Goal: Task Accomplishment & Management: Manage account settings

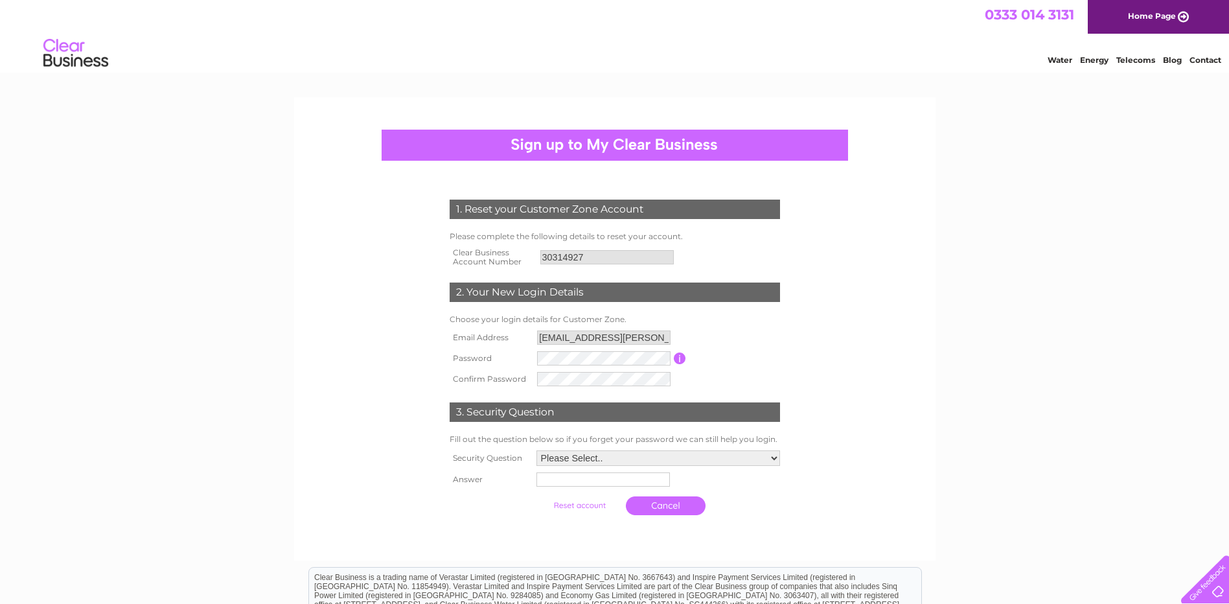
click at [680, 356] on input "button" at bounding box center [680, 359] width 12 height 12
click at [769, 454] on select "Please Select.. In what town or city was your first job? In what town or city d…" at bounding box center [659, 460] width 244 height 16
select select "1"
click at [535, 451] on select "Please Select.. In what town or city was your first job? In what town or city d…" at bounding box center [657, 458] width 245 height 17
click at [552, 485] on input "text" at bounding box center [604, 480] width 135 height 16
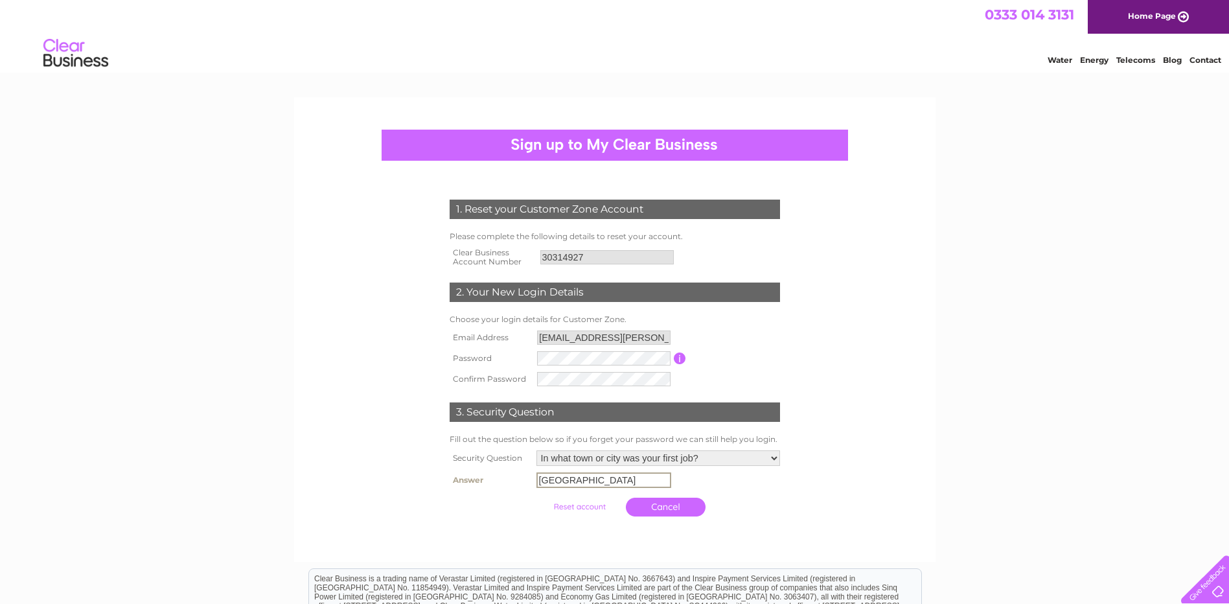
type input "[GEOGRAPHIC_DATA]"
click at [573, 507] on input "submit" at bounding box center [580, 505] width 80 height 18
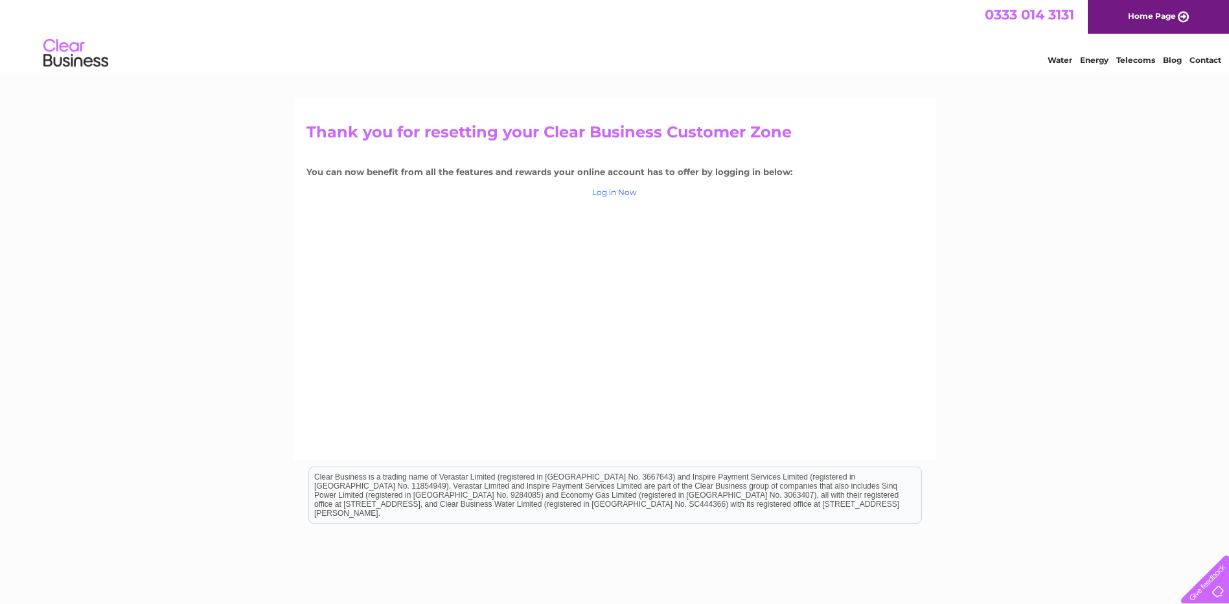
click at [620, 191] on link "Log in Now" at bounding box center [614, 192] width 45 height 10
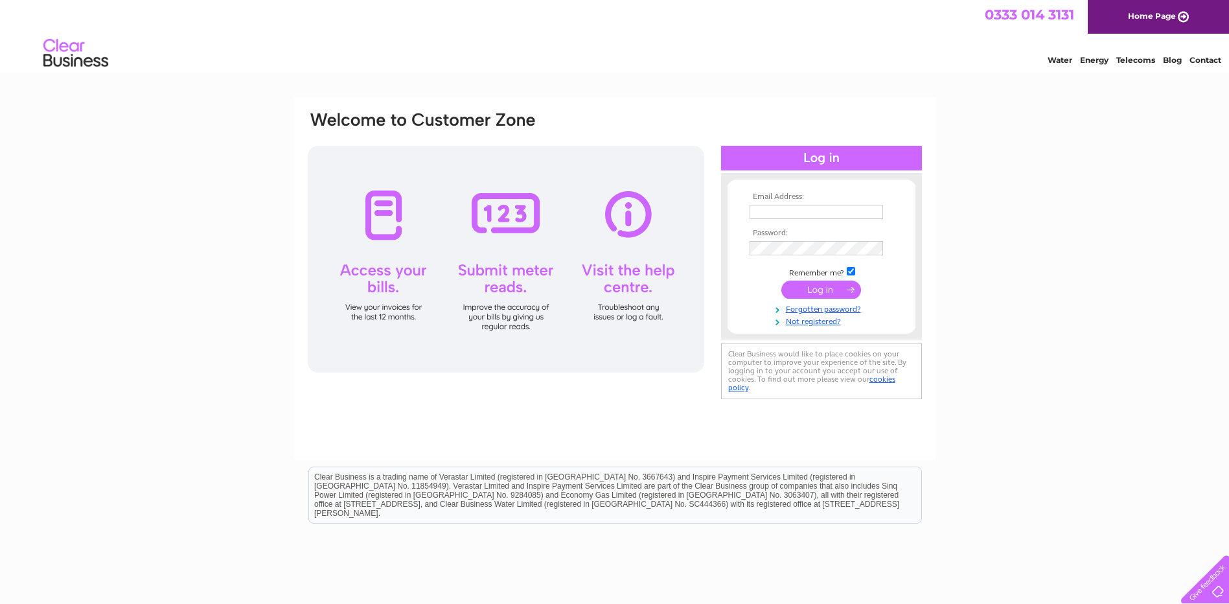
type input "[EMAIL_ADDRESS][PERSON_NAME][DOMAIN_NAME]"
click at [826, 287] on input "submit" at bounding box center [822, 290] width 80 height 18
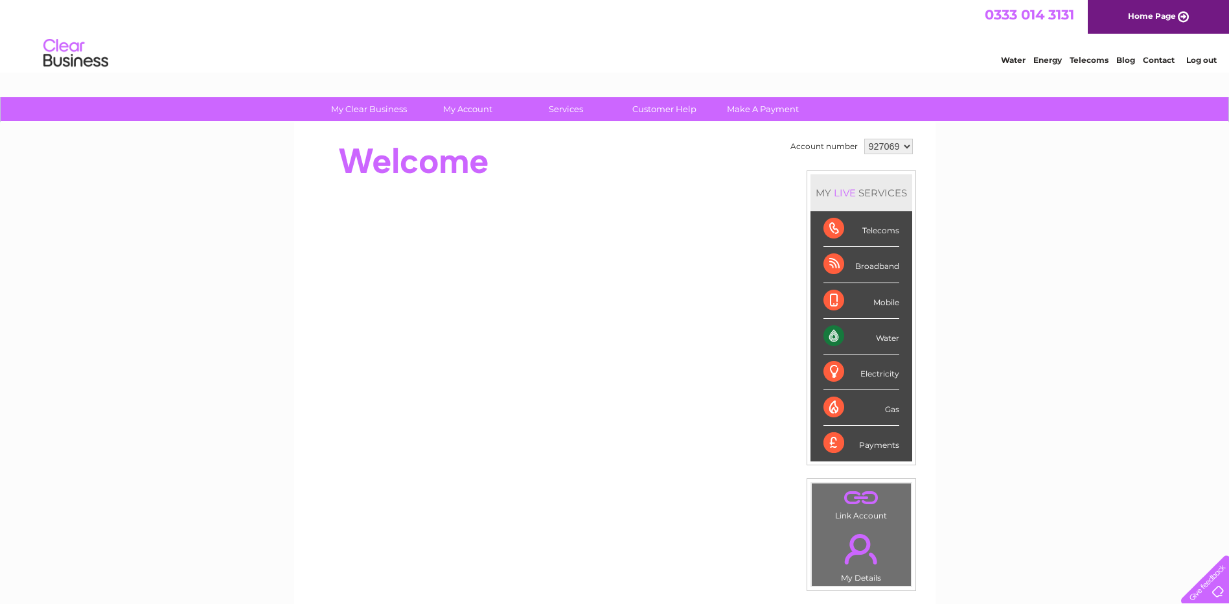
click at [909, 145] on select "927069" at bounding box center [889, 147] width 49 height 16
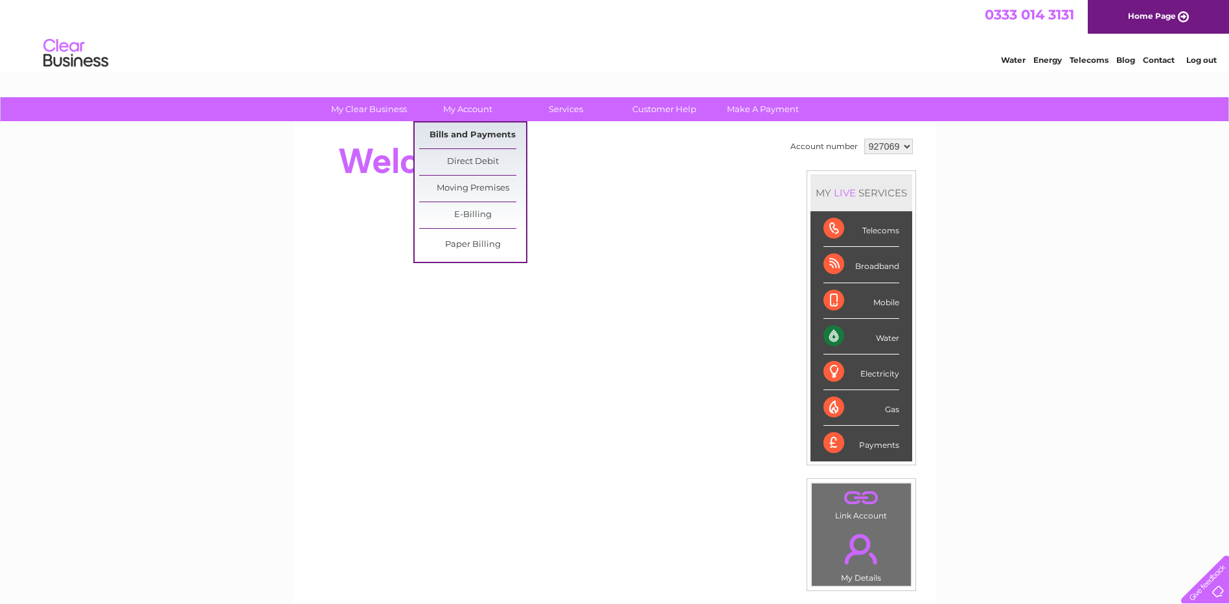
click at [461, 133] on link "Bills and Payments" at bounding box center [472, 135] width 107 height 26
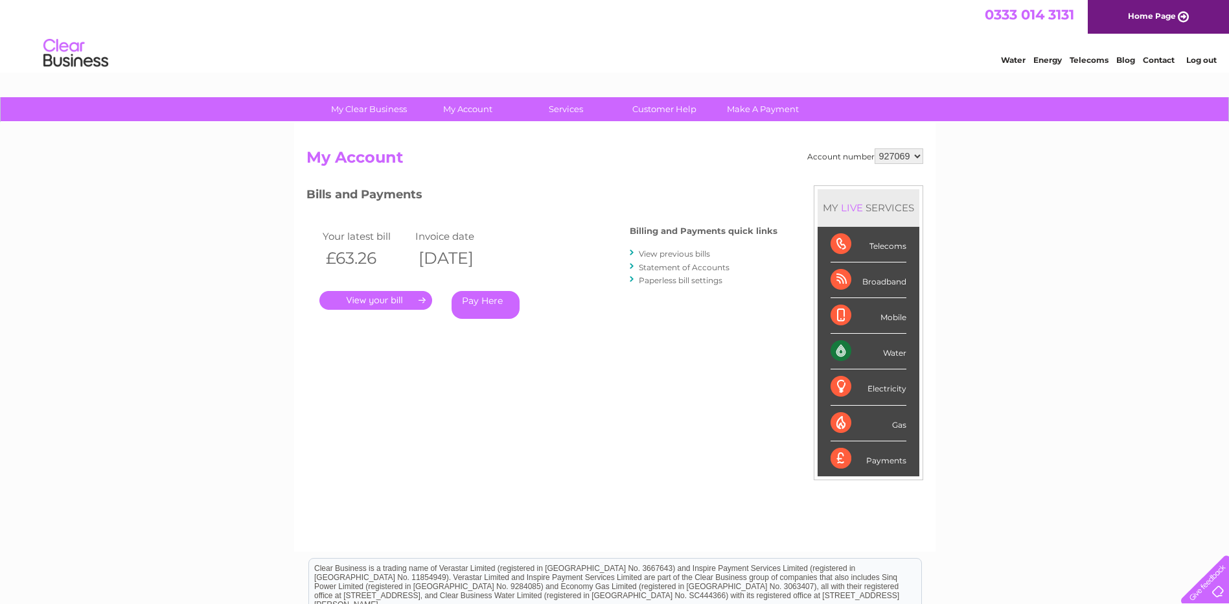
click at [918, 153] on select "927069" at bounding box center [899, 156] width 49 height 16
click at [382, 298] on link "." at bounding box center [376, 300] width 113 height 19
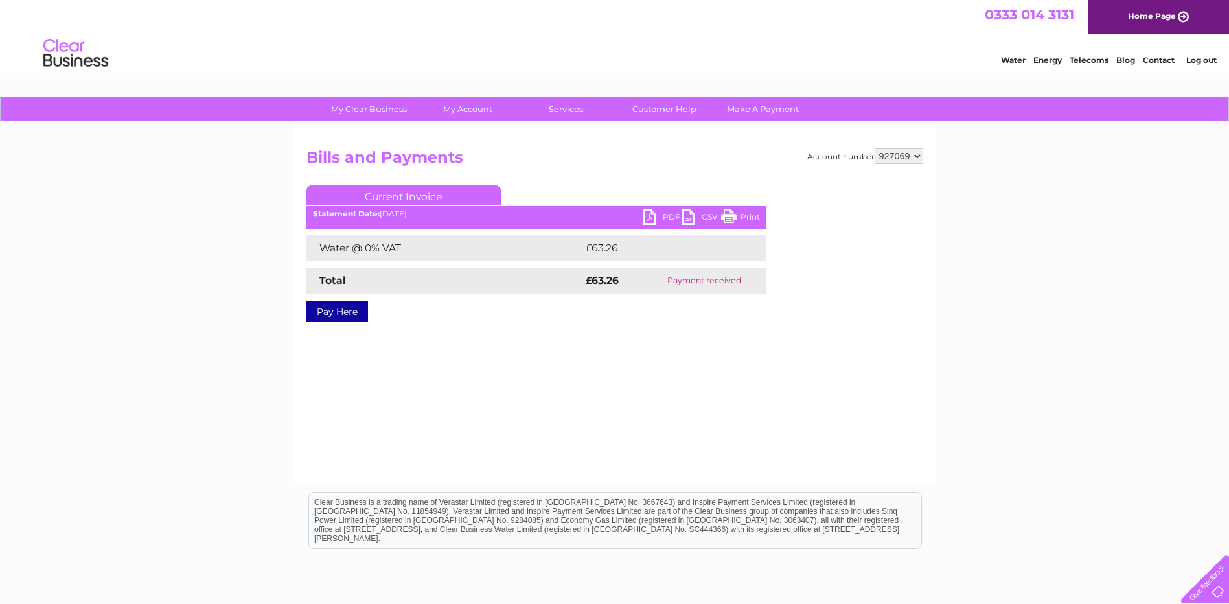
click at [651, 213] on link "PDF" at bounding box center [663, 218] width 39 height 19
click at [917, 156] on select "927069" at bounding box center [899, 156] width 49 height 16
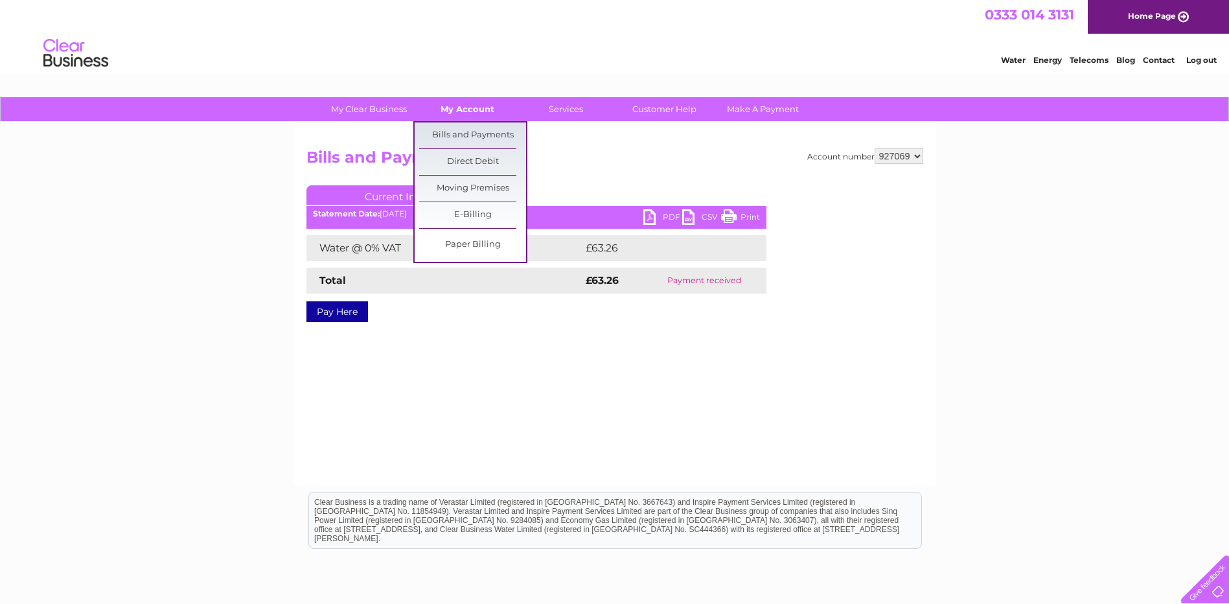
click at [472, 115] on link "My Account" at bounding box center [467, 109] width 107 height 24
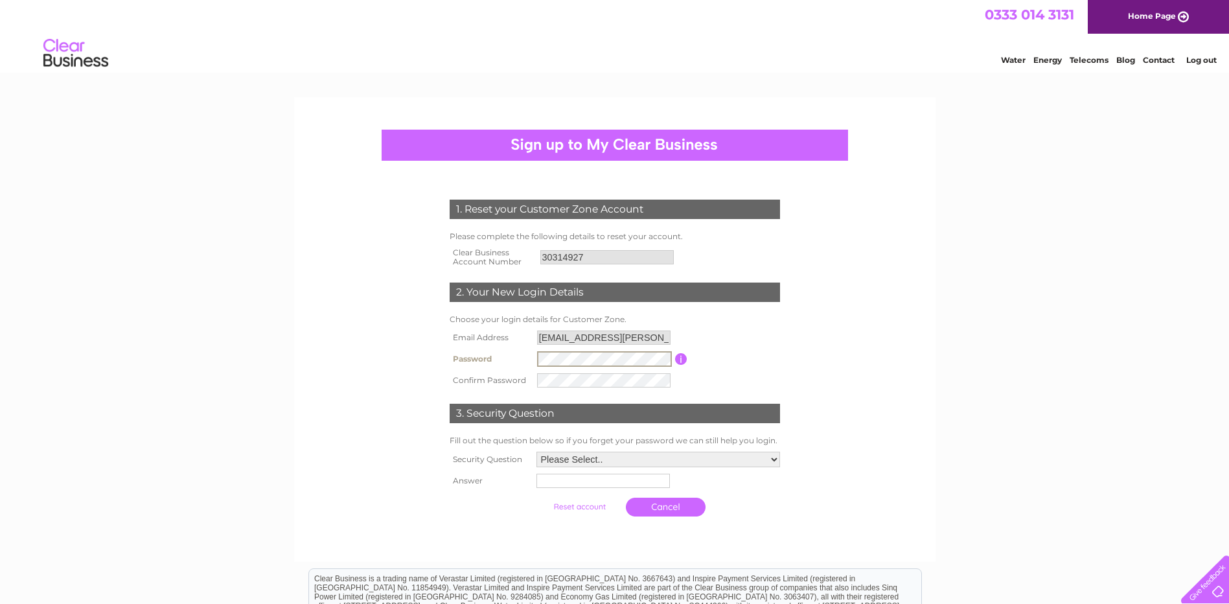
click at [901, 354] on form "1. Reset your Customer Zone Account Please complete the following details to re…" at bounding box center [615, 361] width 617 height 375
drag, startPoint x: 594, startPoint y: 338, endPoint x: 519, endPoint y: 337, distance: 75.2
click at [519, 337] on tr "Email Address [EMAIL_ADDRESS][PERSON_NAME][DOMAIN_NAME]" at bounding box center [615, 338] width 337 height 22
click at [785, 311] on div "1. Reset your Customer Zone Account Please complete the following details to re…" at bounding box center [614, 355] width 391 height 336
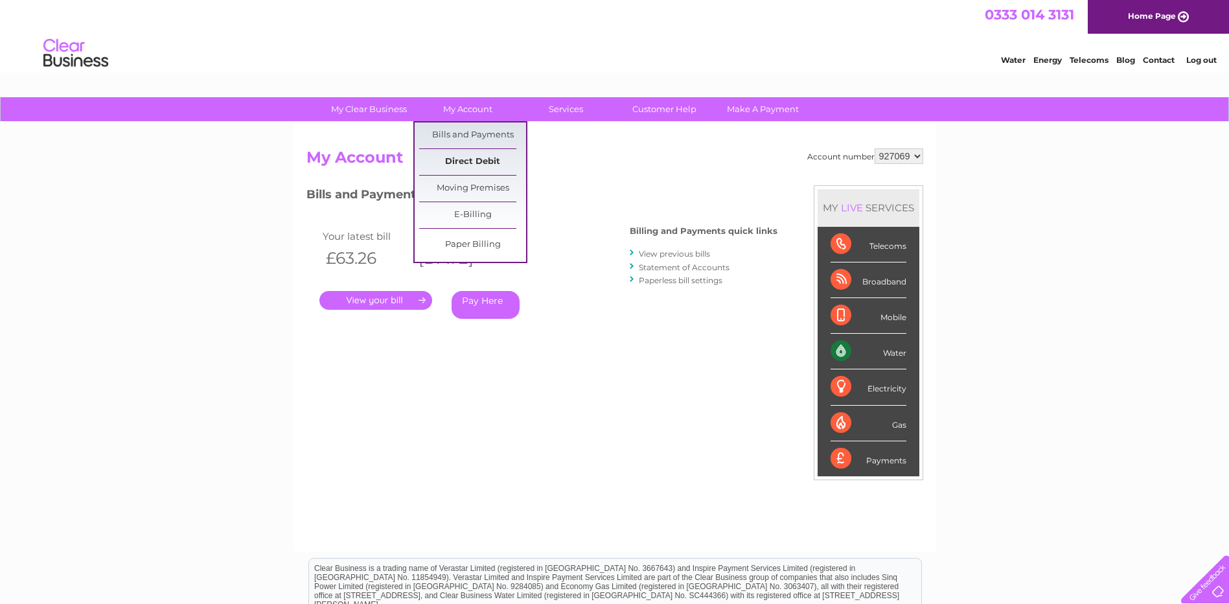
click at [472, 157] on link "Direct Debit" at bounding box center [472, 162] width 107 height 26
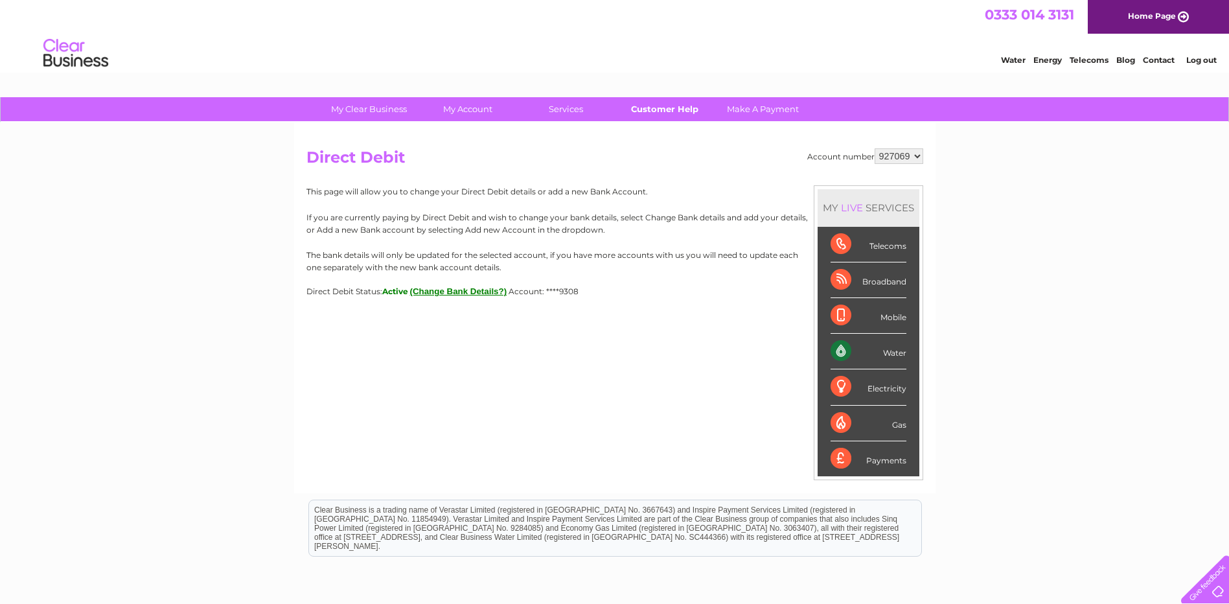
click at [657, 107] on link "Customer Help" at bounding box center [664, 109] width 107 height 24
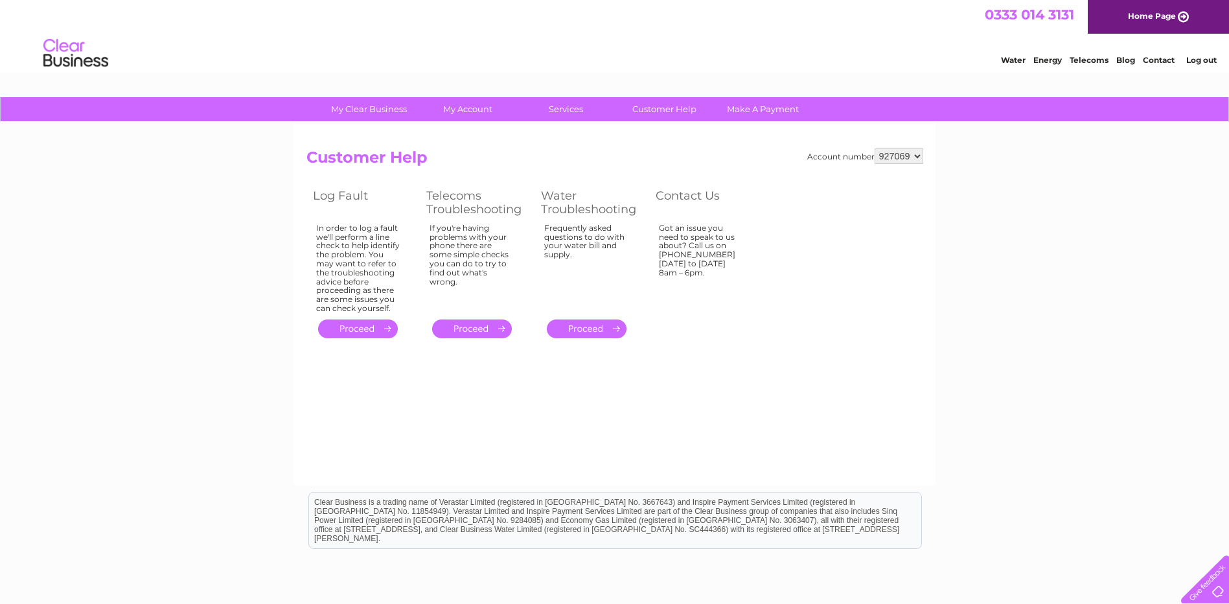
click at [918, 158] on select "927069" at bounding box center [899, 156] width 49 height 16
click at [1148, 8] on link "Home Page" at bounding box center [1158, 17] width 141 height 34
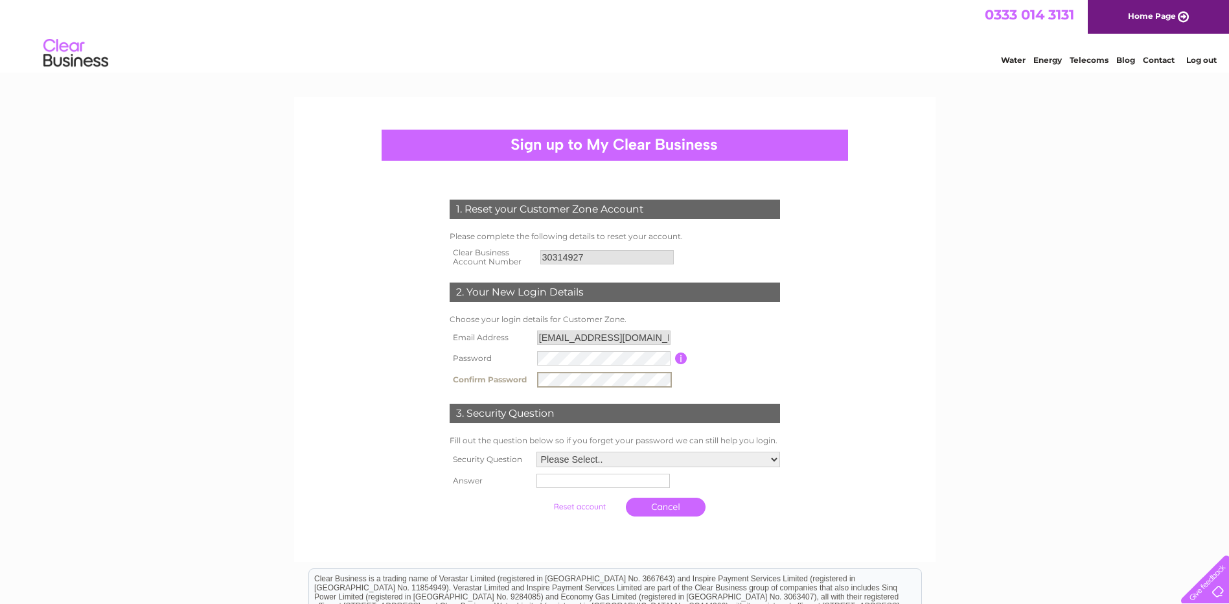
drag, startPoint x: 478, startPoint y: 485, endPoint x: 555, endPoint y: 491, distance: 77.3
click at [478, 485] on th "Answer" at bounding box center [490, 481] width 87 height 21
click at [773, 456] on select "Please Select.. In what town or city was your first job? In what town or city d…" at bounding box center [657, 458] width 245 height 17
select select "1"
click at [535, 451] on select "Please Select.. In what town or city was your first job? In what town or city d…" at bounding box center [657, 458] width 245 height 17
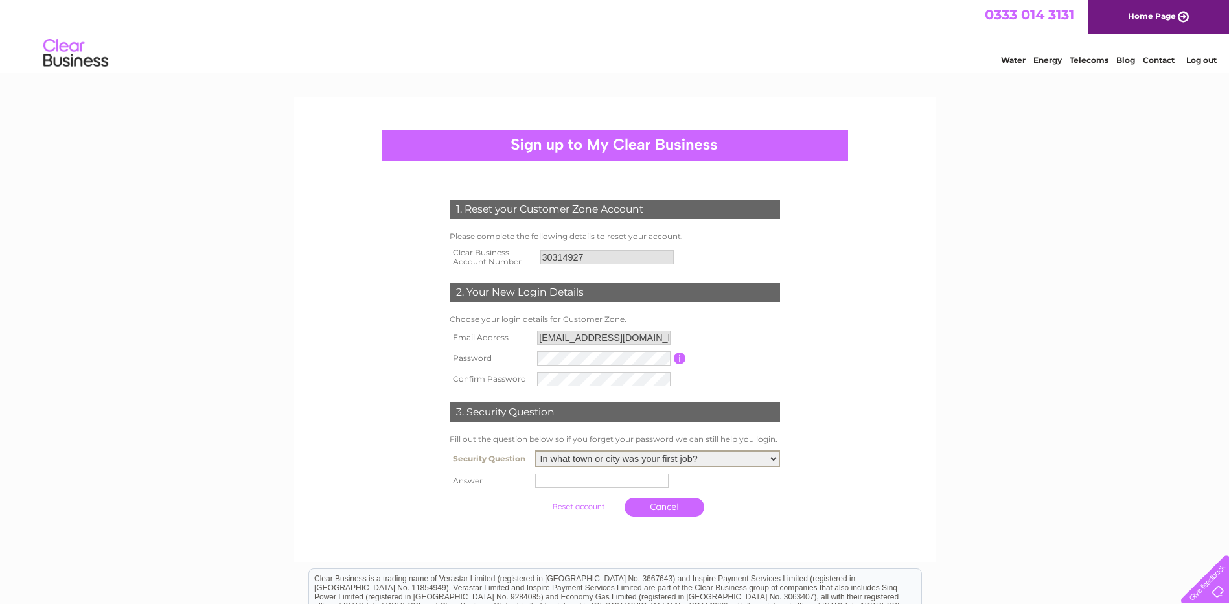
click at [574, 478] on input "text" at bounding box center [602, 481] width 134 height 14
type input "Glasgow"
click at [582, 504] on input "submit" at bounding box center [580, 507] width 80 height 18
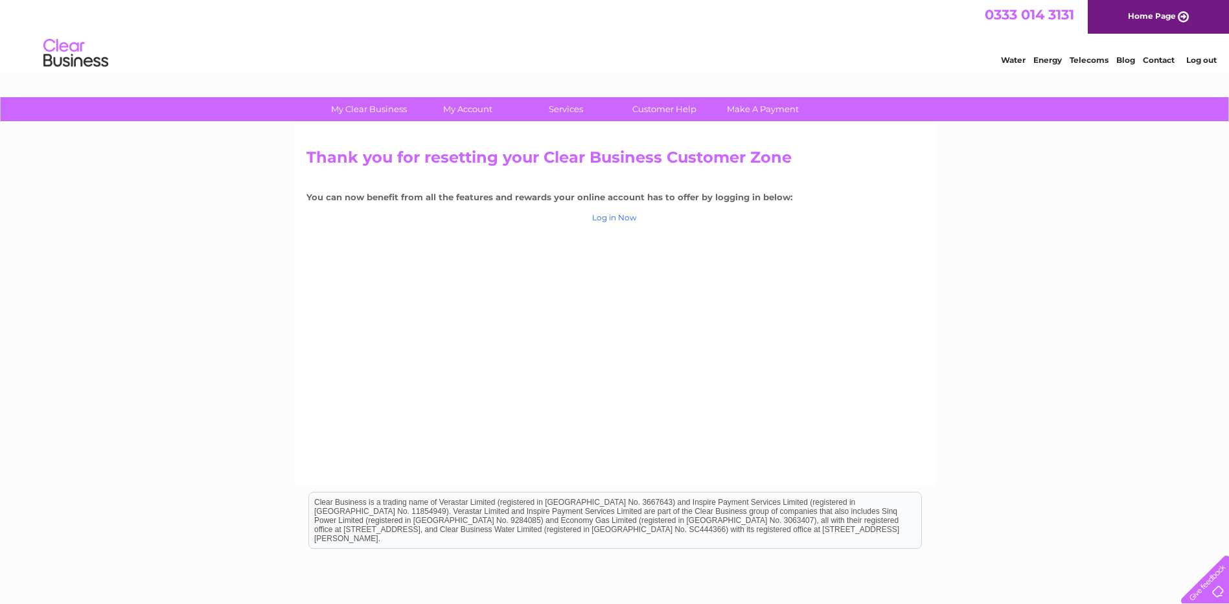
click at [612, 218] on link "Log in Now" at bounding box center [614, 218] width 45 height 10
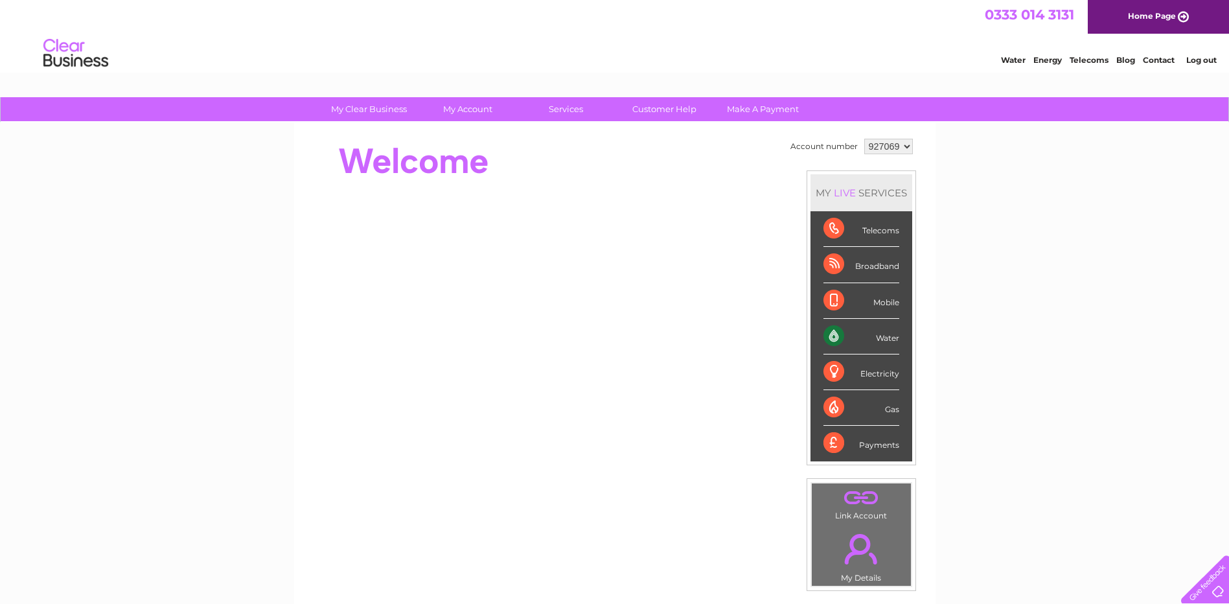
click at [905, 145] on select "927069" at bounding box center [889, 147] width 49 height 16
click at [1209, 61] on link "Log out" at bounding box center [1202, 60] width 30 height 10
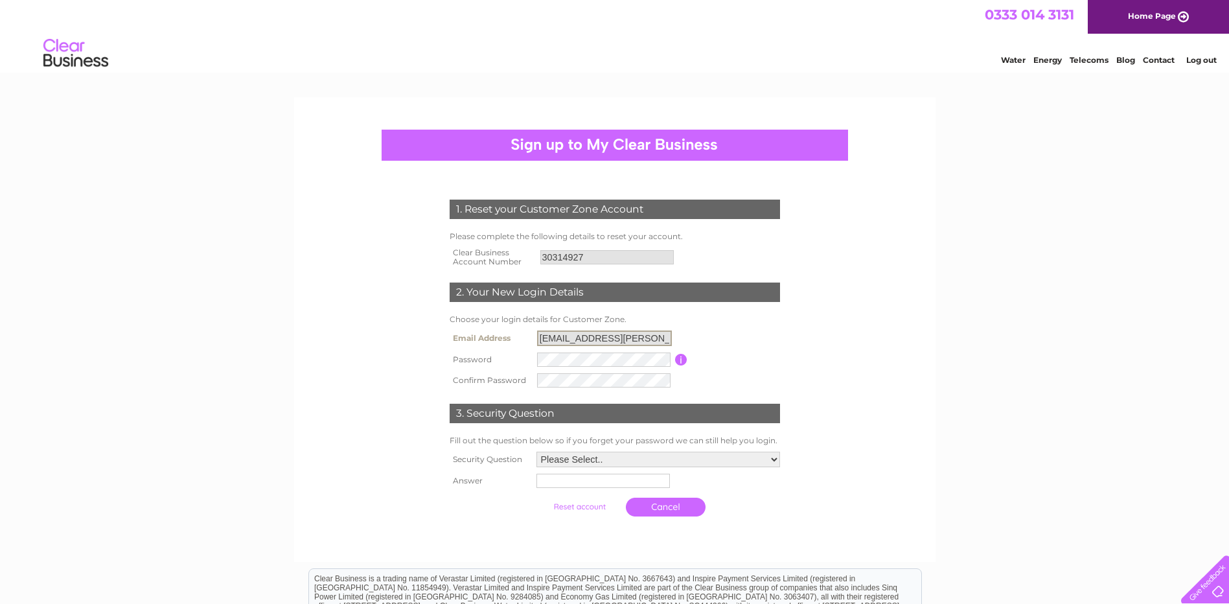
scroll to position [0, 29]
drag, startPoint x: 539, startPoint y: 335, endPoint x: 565, endPoint y: 337, distance: 26.6
click at [565, 337] on input "azania.aitken@mccannelectrical.co.uk" at bounding box center [604, 339] width 135 height 16
